Goal: Use online tool/utility: Utilize a website feature to perform a specific function

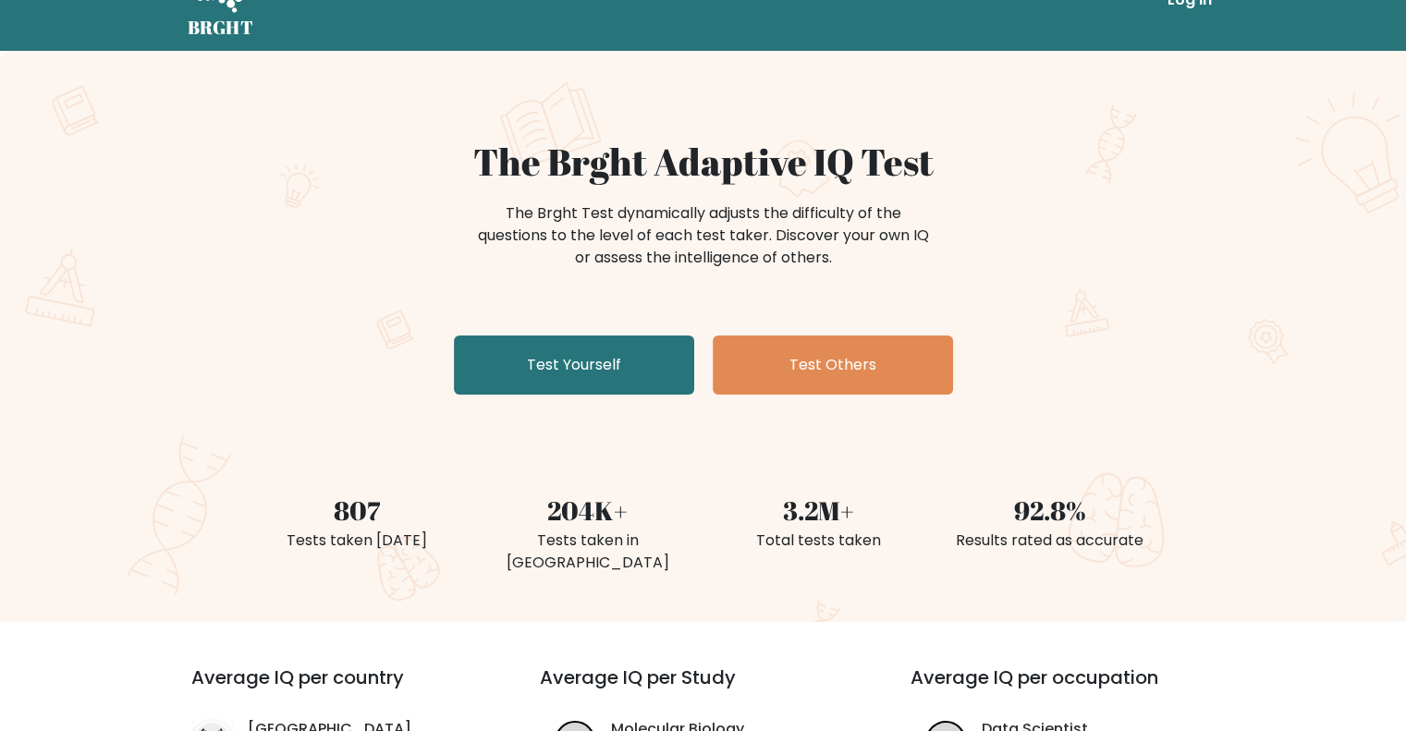
scroll to position [55, 0]
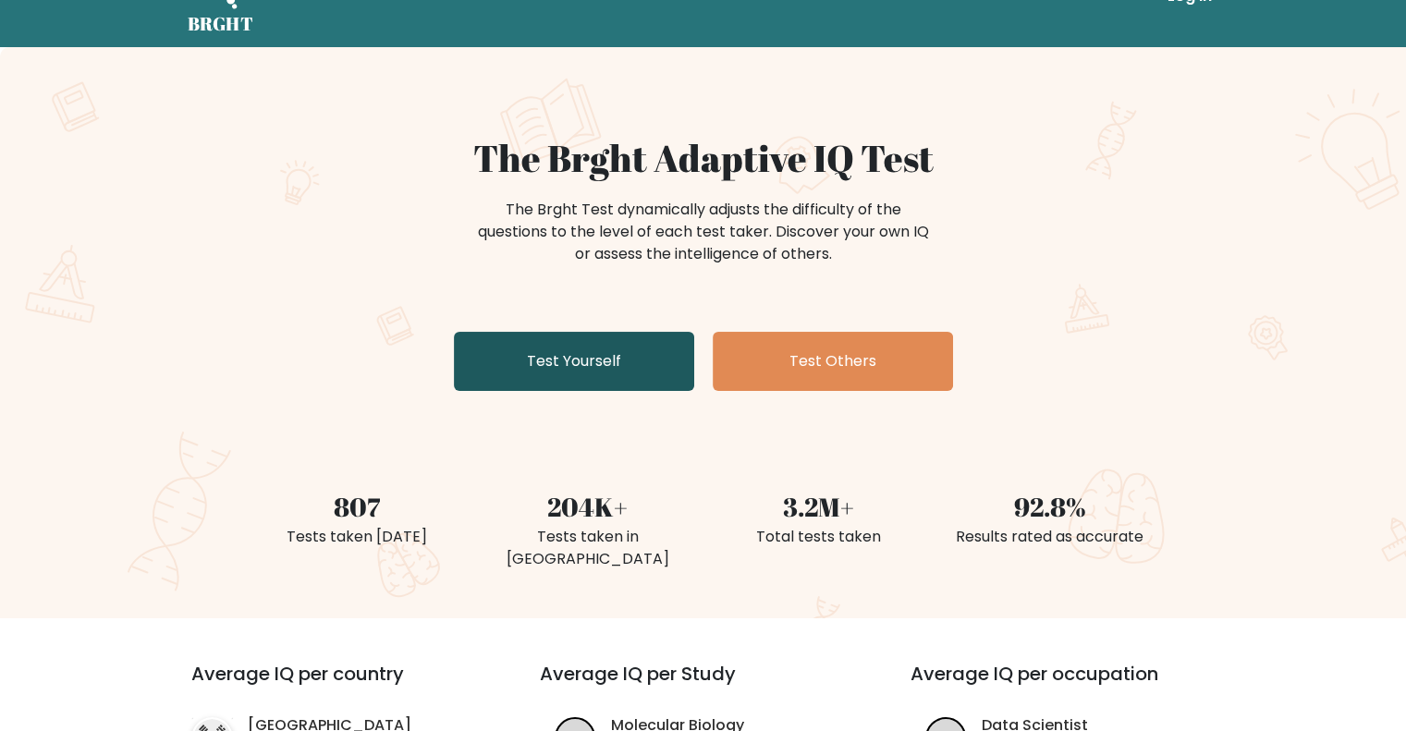
click at [563, 386] on link "Test Yourself" at bounding box center [574, 361] width 240 height 59
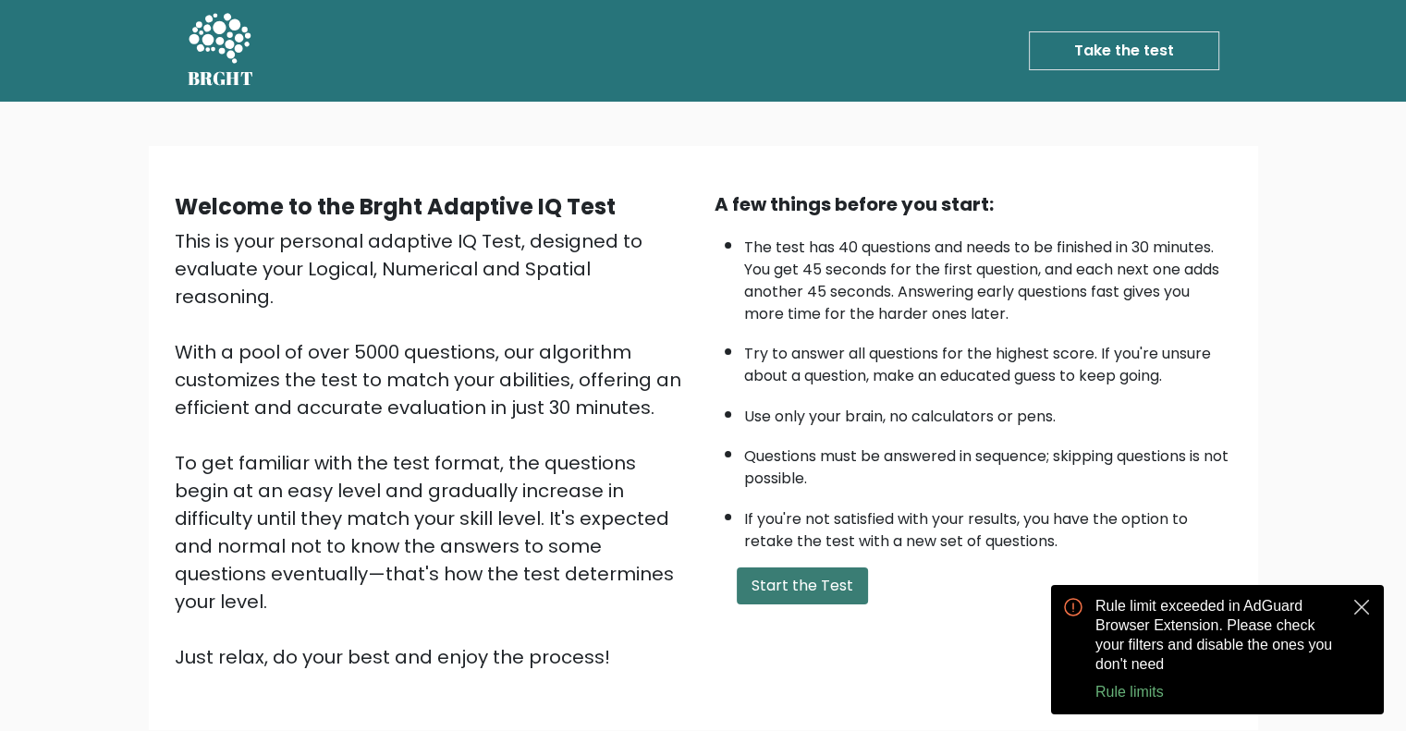
click at [788, 582] on button "Start the Test" at bounding box center [802, 586] width 131 height 37
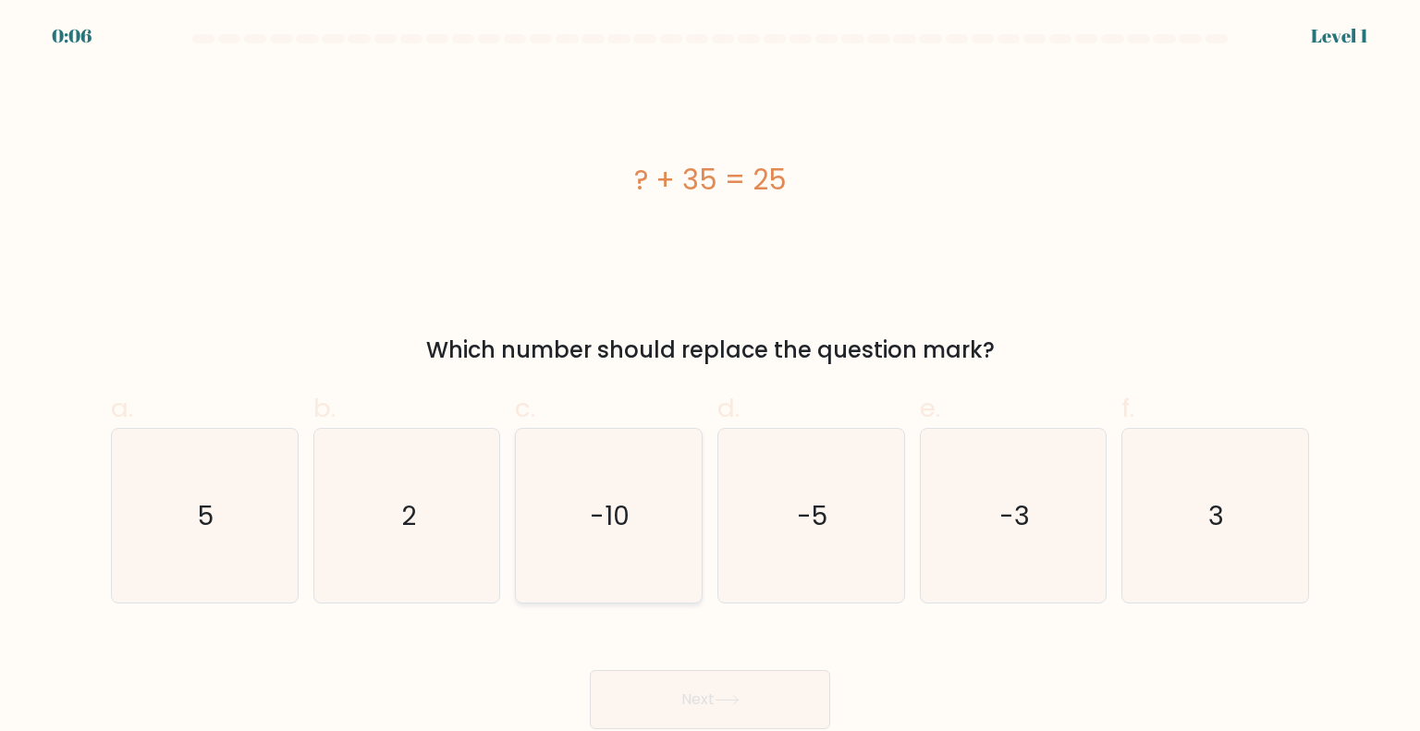
click at [577, 510] on icon "-10" at bounding box center [608, 516] width 174 height 174
click at [710, 378] on input "c. -10" at bounding box center [710, 372] width 1 height 12
radio input "true"
click at [689, 695] on button "Next" at bounding box center [710, 699] width 240 height 59
